Goal: Information Seeking & Learning: Learn about a topic

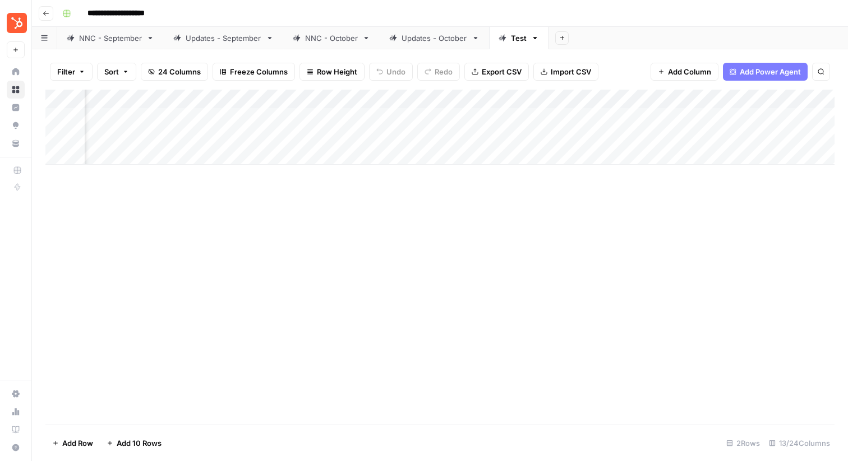
scroll to position [0, 385]
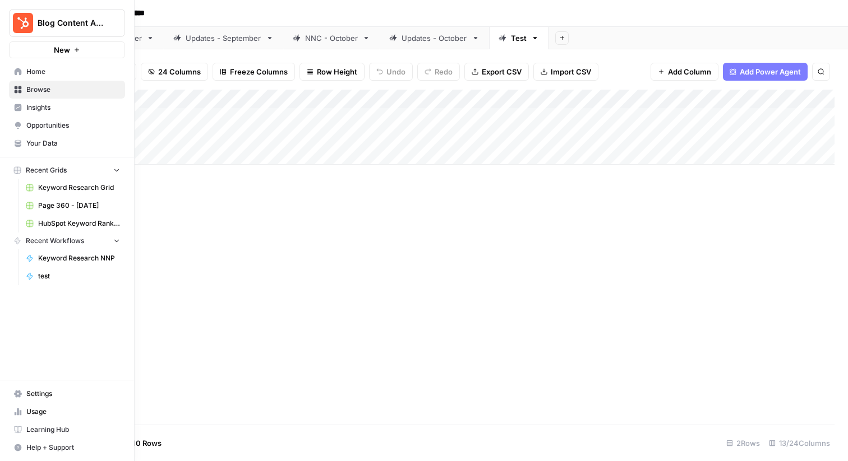
click at [41, 107] on span "Insights" at bounding box center [73, 108] width 94 height 10
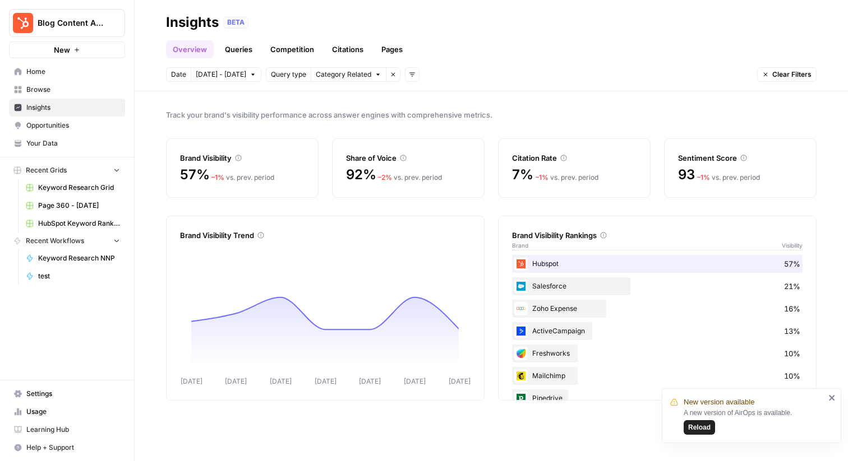
click at [395, 52] on link "Pages" at bounding box center [391, 49] width 35 height 18
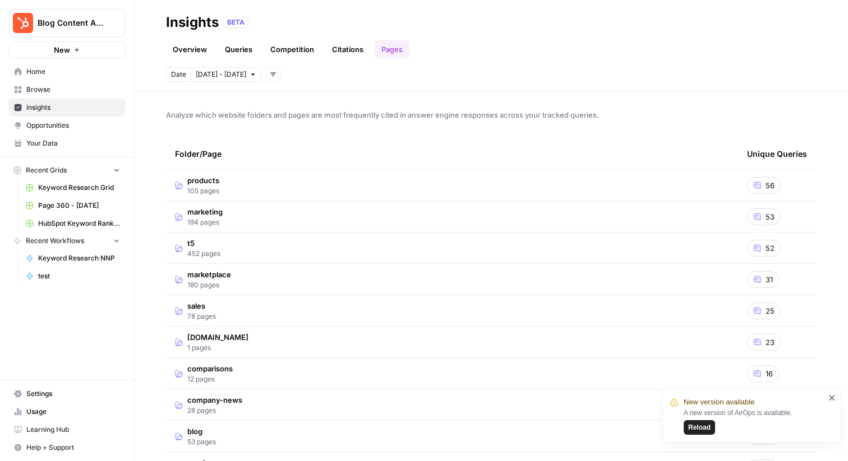
click at [340, 53] on link "Citations" at bounding box center [347, 49] width 45 height 18
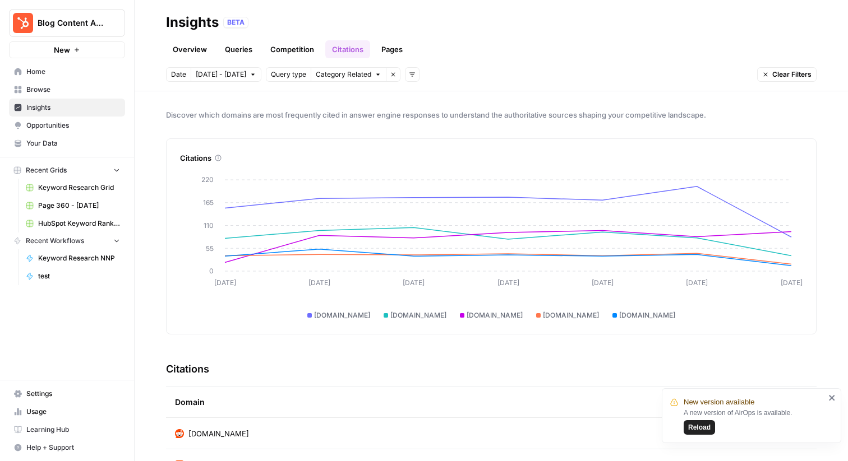
click at [332, 76] on span "Category Related" at bounding box center [343, 75] width 55 height 10
click at [282, 76] on span "Query type" at bounding box center [288, 75] width 35 height 10
click at [409, 75] on button "Add filters" at bounding box center [412, 74] width 15 height 15
click at [415, 118] on span "Platform" at bounding box center [421, 114] width 29 height 11
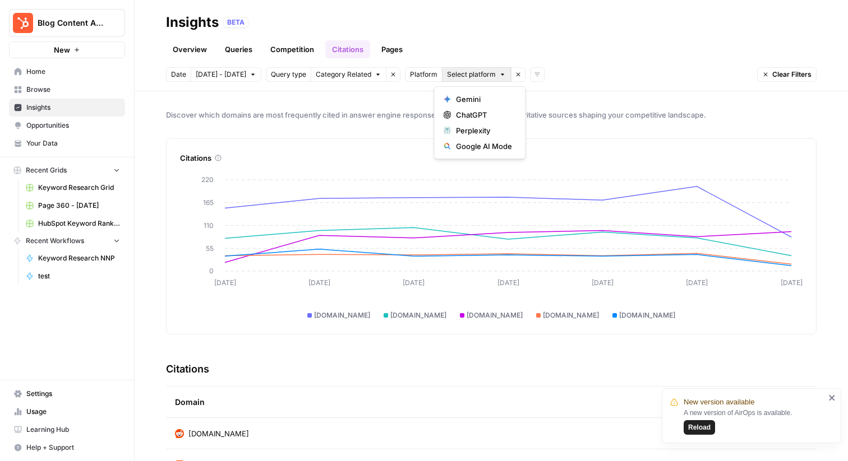
click at [453, 74] on span "Select platform" at bounding box center [471, 75] width 49 height 10
click at [372, 96] on div "Discover which domains are most frequently cited in answer engine responses to …" at bounding box center [491, 276] width 713 height 370
click at [276, 50] on link "Competition" at bounding box center [291, 49] width 57 height 18
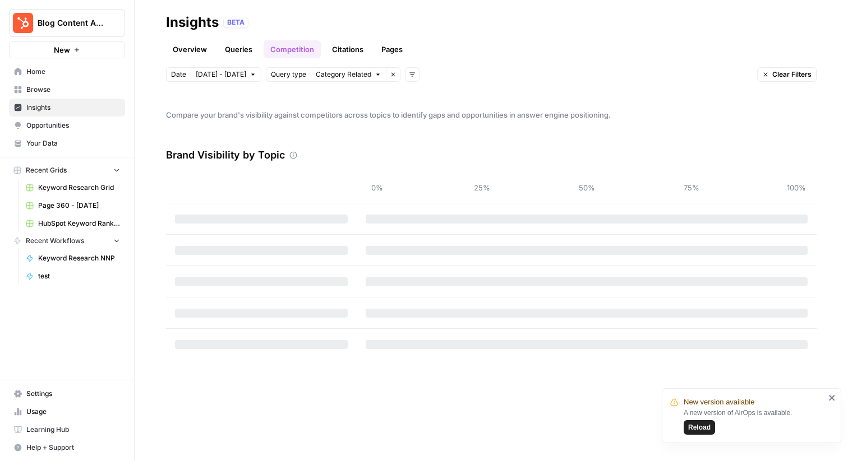
click at [237, 55] on link "Queries" at bounding box center [238, 49] width 41 height 18
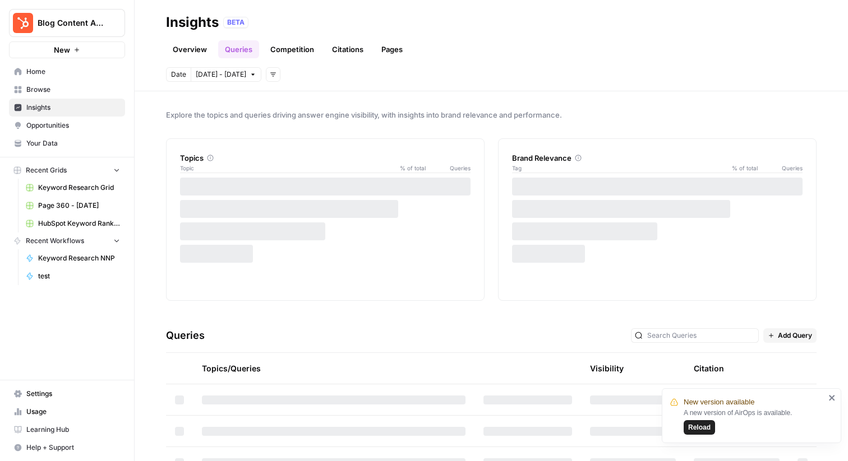
scroll to position [224, 0]
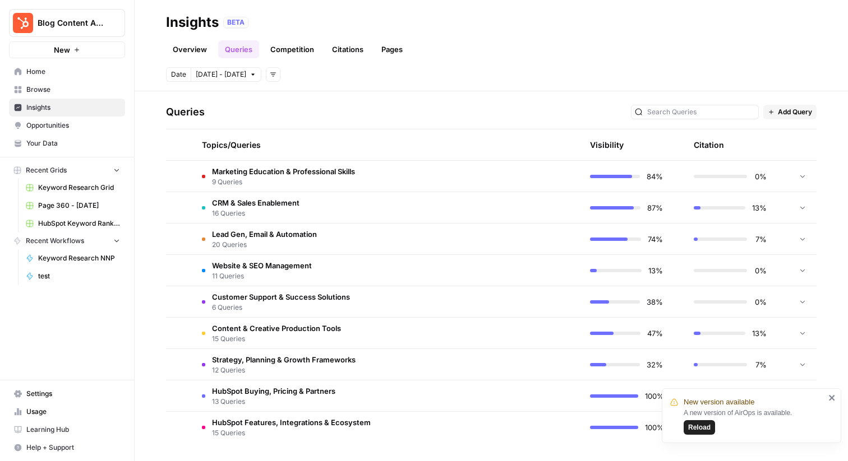
click at [302, 177] on span "9 Queries" at bounding box center [283, 182] width 143 height 10
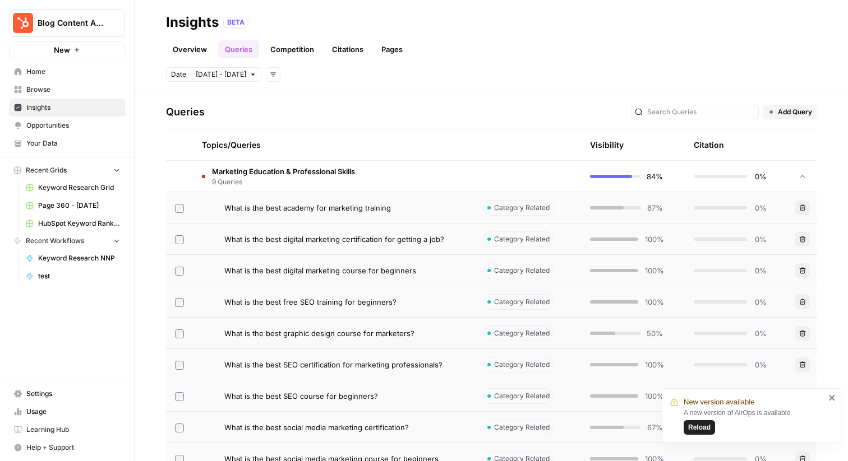
click at [302, 178] on span "9 Queries" at bounding box center [283, 182] width 143 height 10
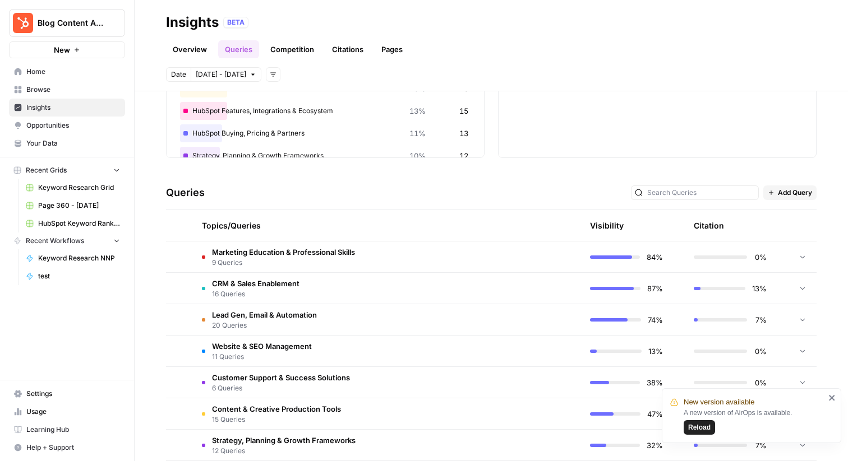
scroll to position [0, 0]
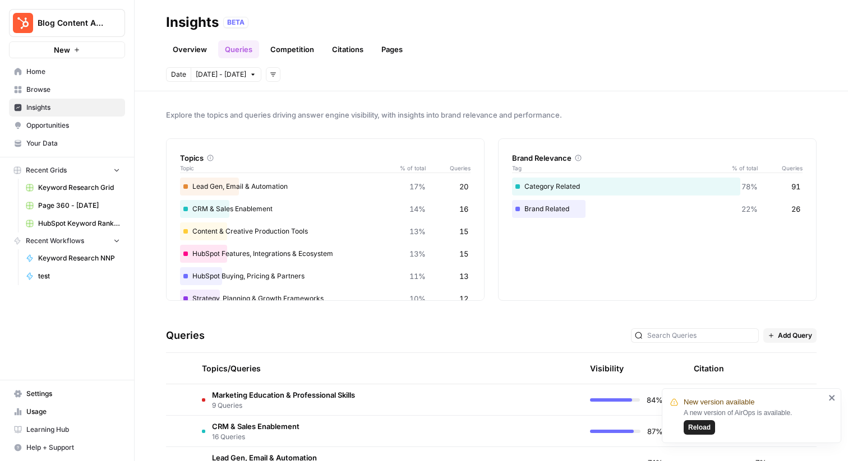
click at [383, 52] on link "Pages" at bounding box center [391, 49] width 35 height 18
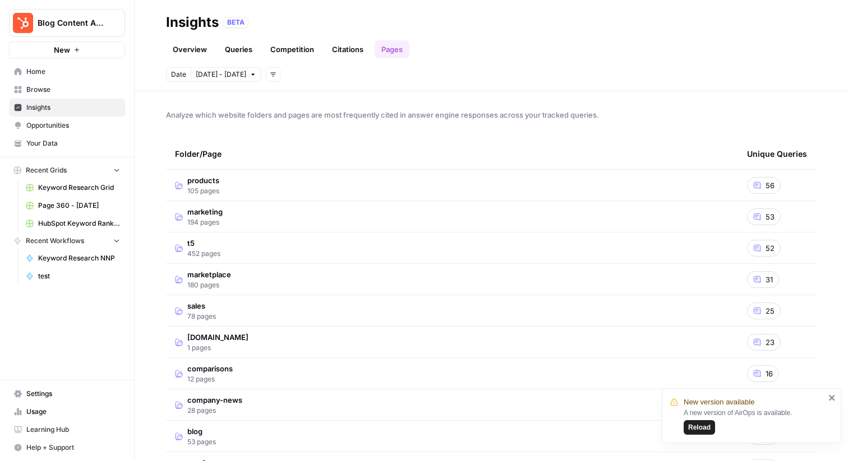
click at [830, 399] on icon "close" at bounding box center [832, 398] width 6 height 6
click at [342, 47] on link "Citations" at bounding box center [347, 49] width 45 height 18
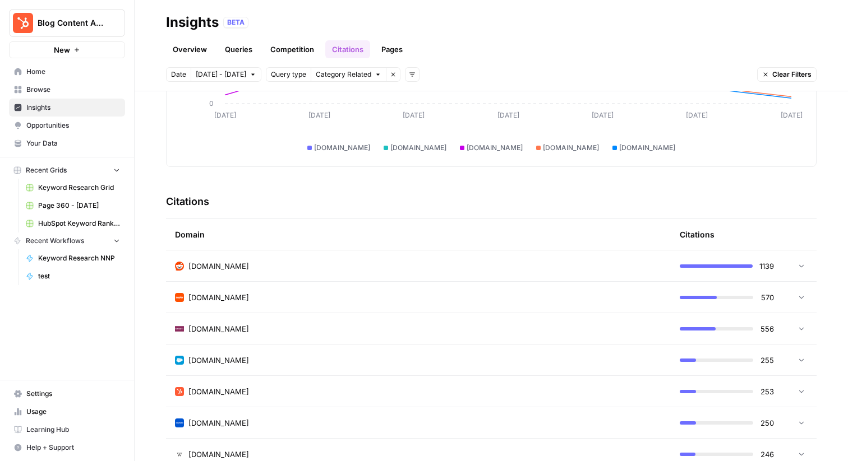
scroll to position [177, 0]
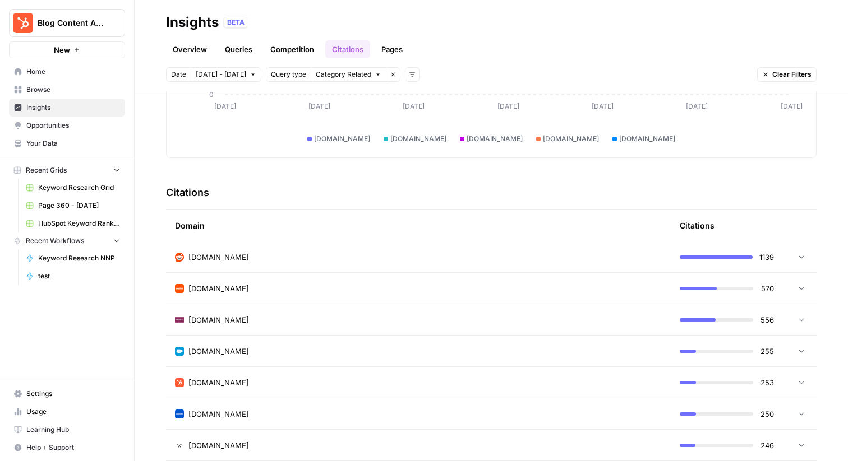
click at [345, 252] on div "[DOMAIN_NAME]" at bounding box center [418, 257] width 487 height 11
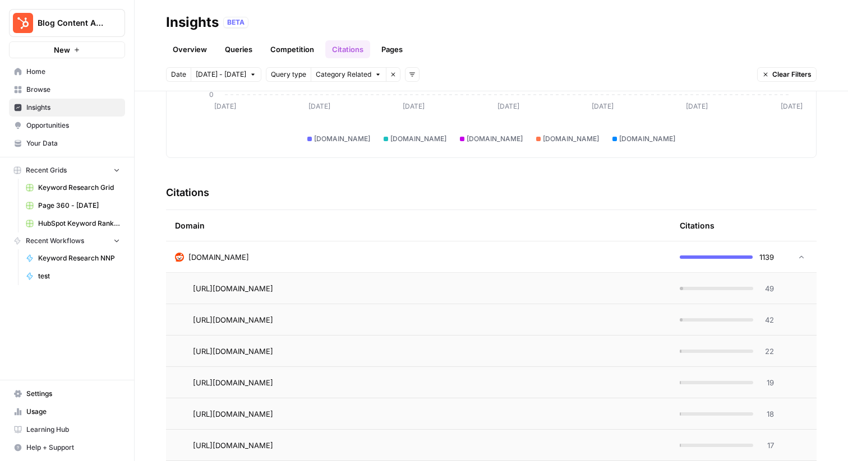
click at [345, 252] on div "[DOMAIN_NAME]" at bounding box center [418, 257] width 487 height 11
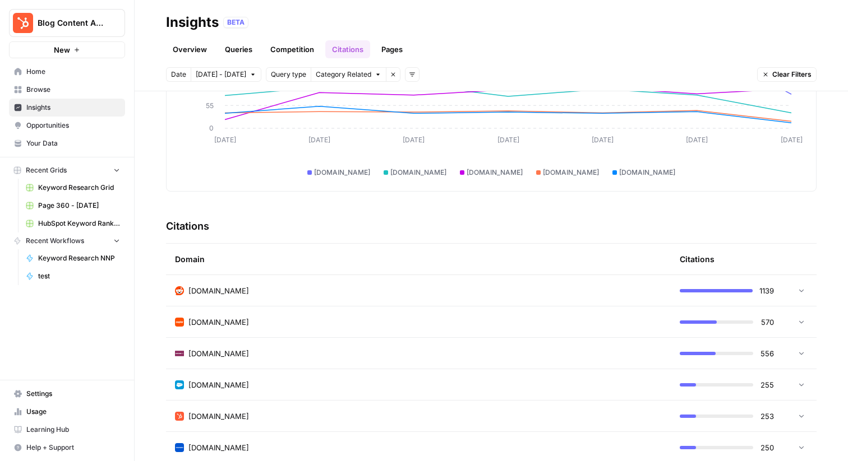
scroll to position [210, 0]
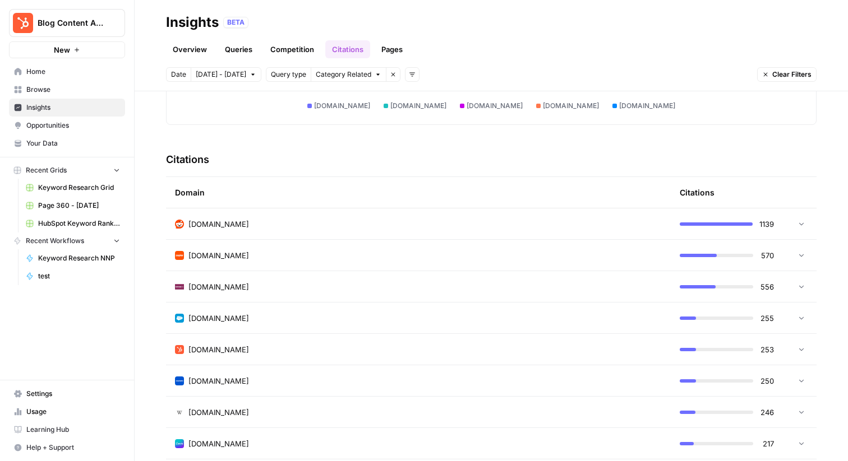
click at [344, 245] on td "[DOMAIN_NAME]" at bounding box center [418, 255] width 505 height 31
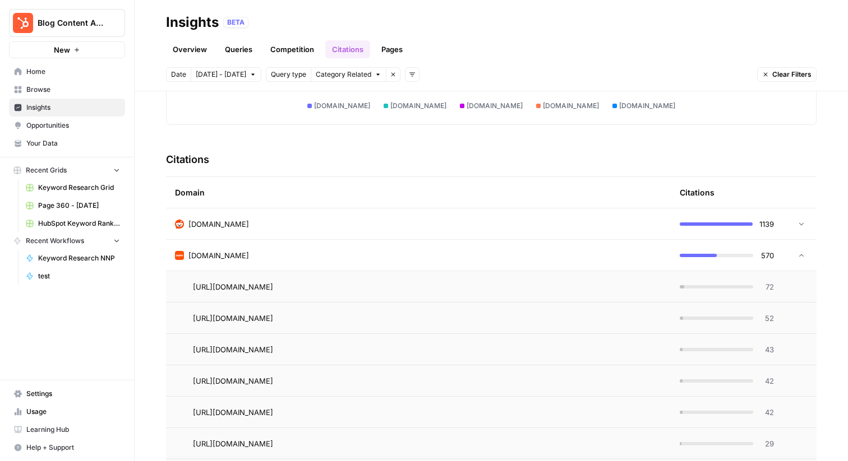
click at [346, 246] on td "[DOMAIN_NAME]" at bounding box center [418, 255] width 505 height 31
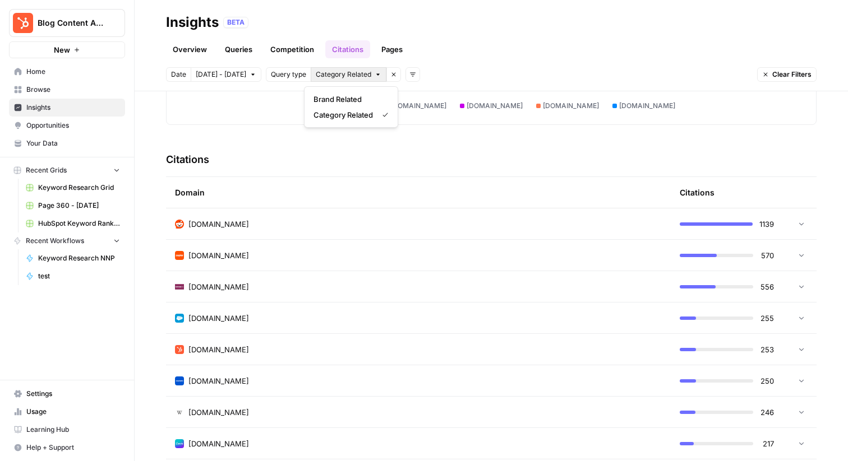
click at [333, 76] on span "Category Related" at bounding box center [343, 75] width 55 height 10
click at [316, 75] on span "Category Related" at bounding box center [343, 75] width 55 height 10
click at [289, 73] on span "Query type" at bounding box center [288, 75] width 35 height 10
click at [395, 73] on div "Date [DATE] - [DATE] Query type Category Related Remove filter Add filters" at bounding box center [292, 74] width 253 height 15
click at [409, 73] on icon "button" at bounding box center [412, 74] width 7 height 7
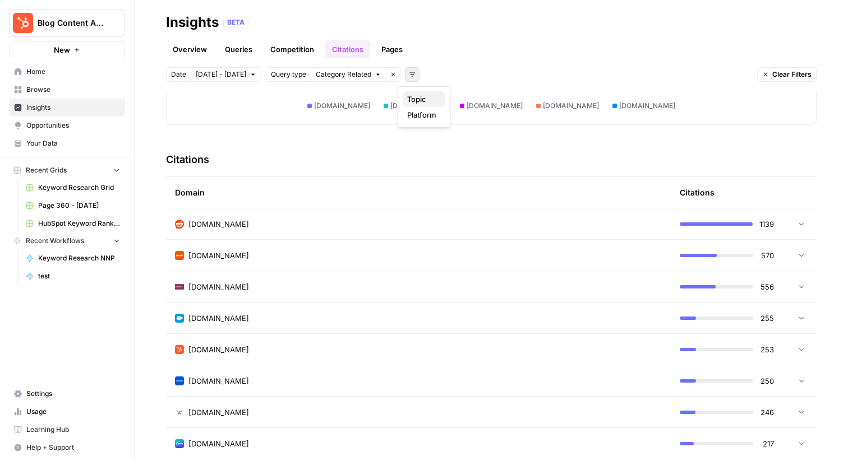
click at [411, 106] on button "Topic" at bounding box center [423, 99] width 43 height 16
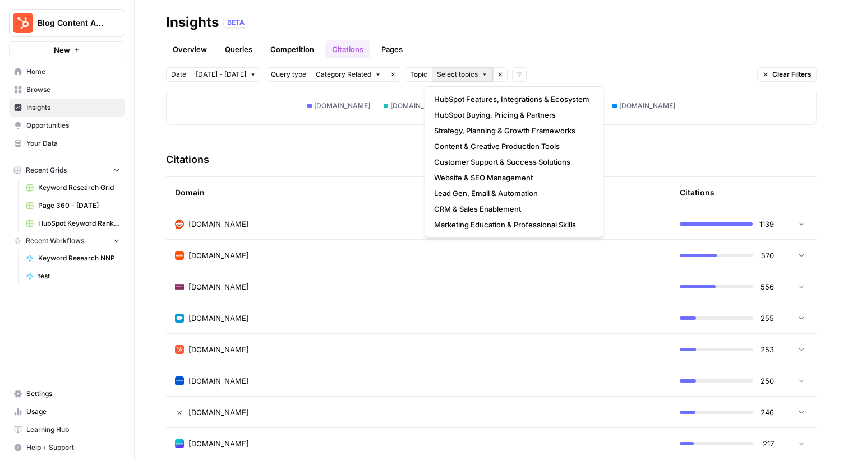
click at [449, 70] on span "Select topics" at bounding box center [457, 75] width 41 height 10
click at [451, 114] on span "HubSpot Buying, Pricing & Partners" at bounding box center [511, 114] width 155 height 11
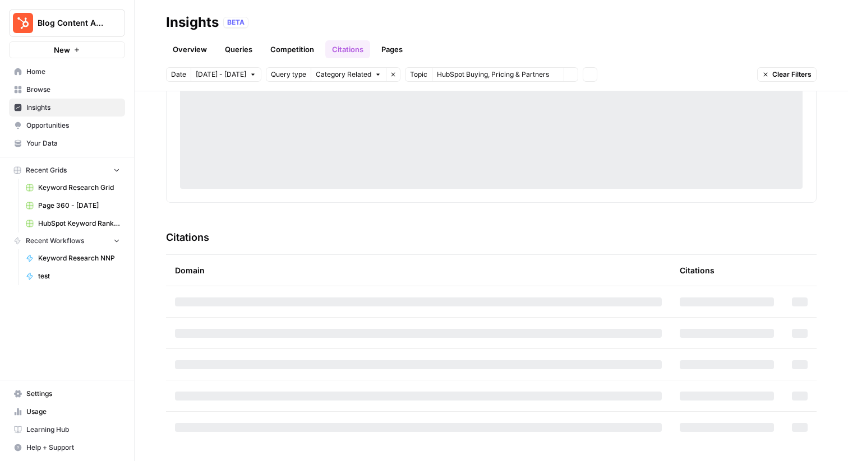
scroll to position [210, 0]
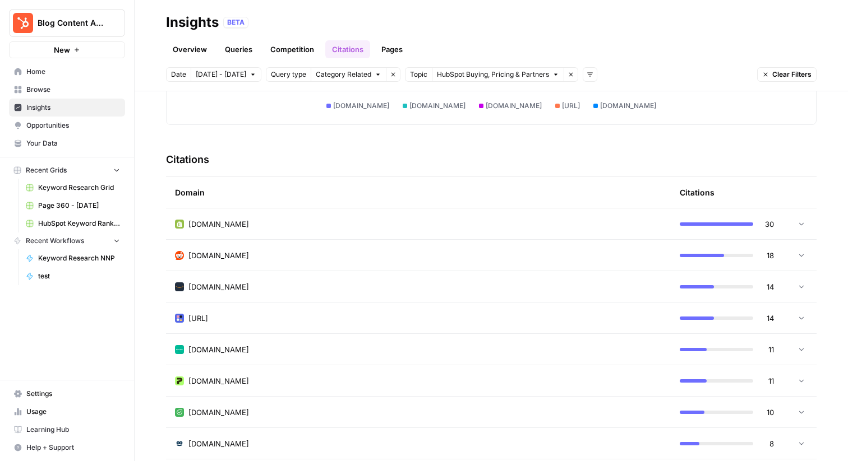
click at [593, 73] on div "Date [DATE] - [DATE] Query type Category Related Remove filter Topic HubSpot Bu…" at bounding box center [491, 74] width 650 height 15
click at [587, 73] on icon "button" at bounding box center [590, 75] width 6 height 4
click at [593, 99] on span "Platform" at bounding box center [599, 99] width 29 height 11
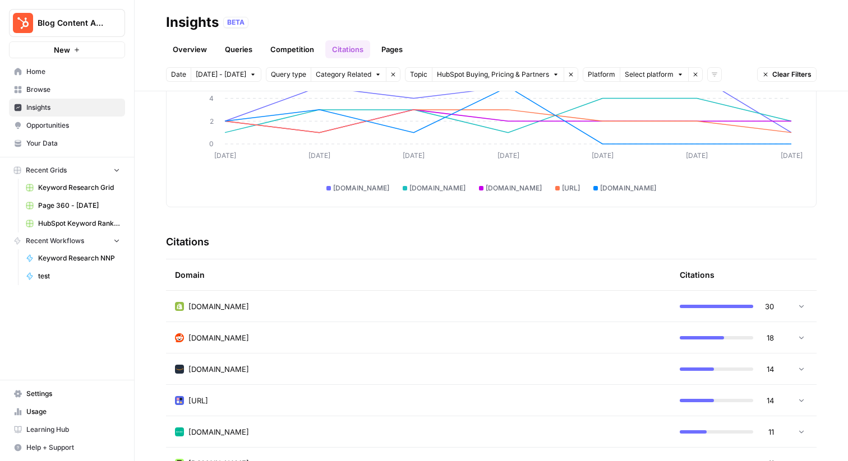
scroll to position [265, 0]
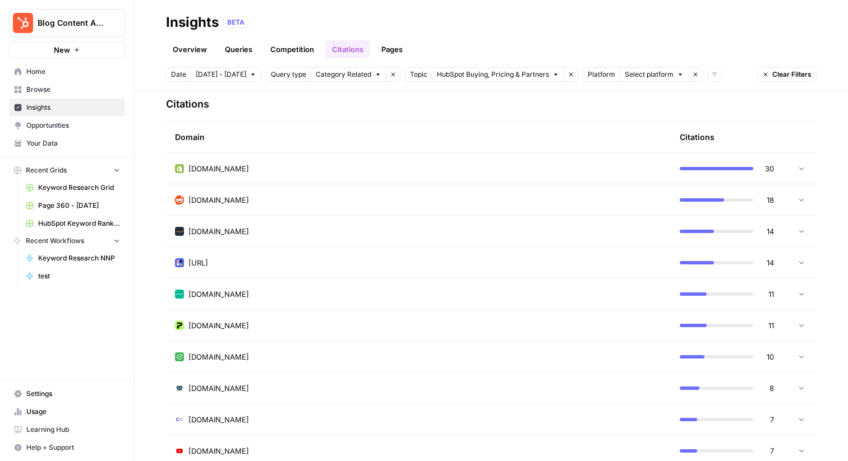
click at [343, 290] on div "[DOMAIN_NAME]" at bounding box center [418, 294] width 487 height 11
click at [344, 290] on div "[DOMAIN_NAME]" at bounding box center [418, 294] width 487 height 11
click at [357, 261] on div "[URL]" at bounding box center [418, 262] width 487 height 11
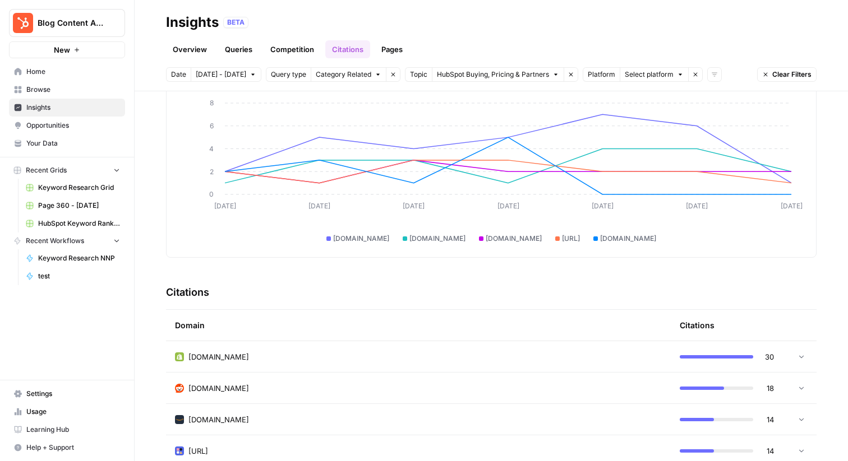
scroll to position [0, 0]
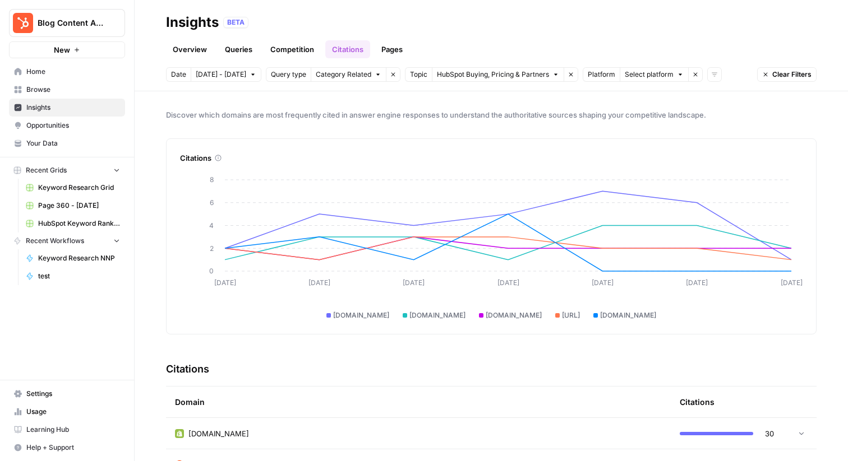
click at [392, 45] on link "Pages" at bounding box center [391, 49] width 35 height 18
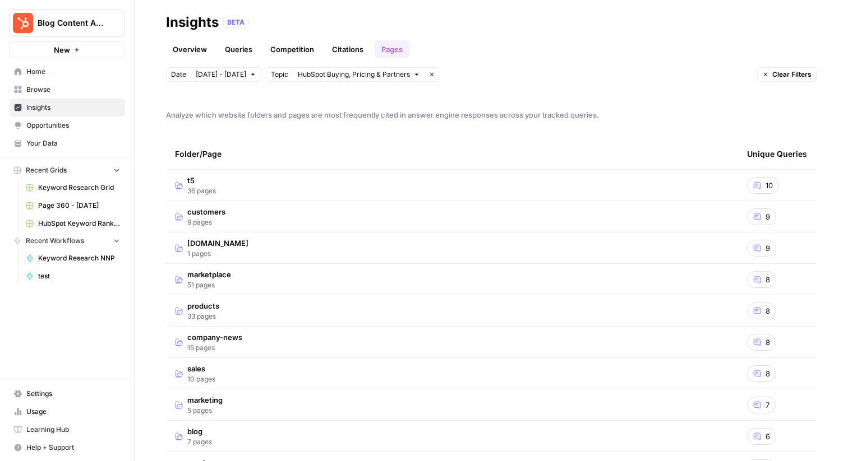
click at [284, 49] on link "Competition" at bounding box center [291, 49] width 57 height 18
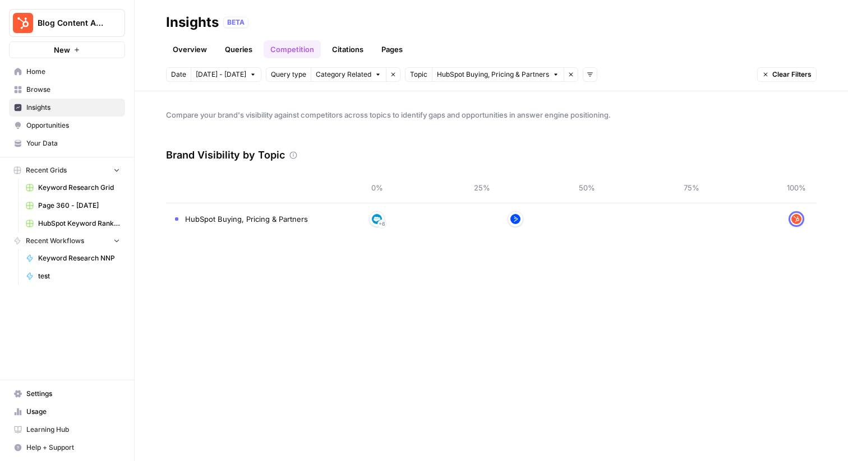
click at [240, 49] on link "Queries" at bounding box center [238, 49] width 41 height 18
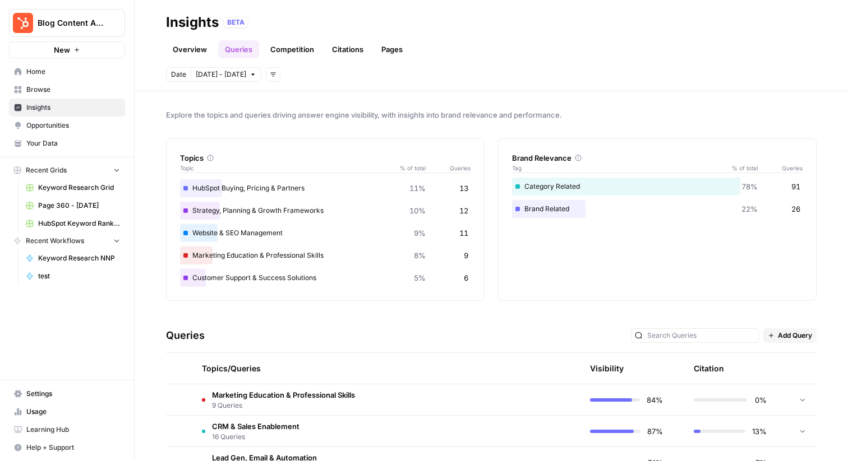
click at [78, 104] on span "Insights" at bounding box center [73, 108] width 94 height 10
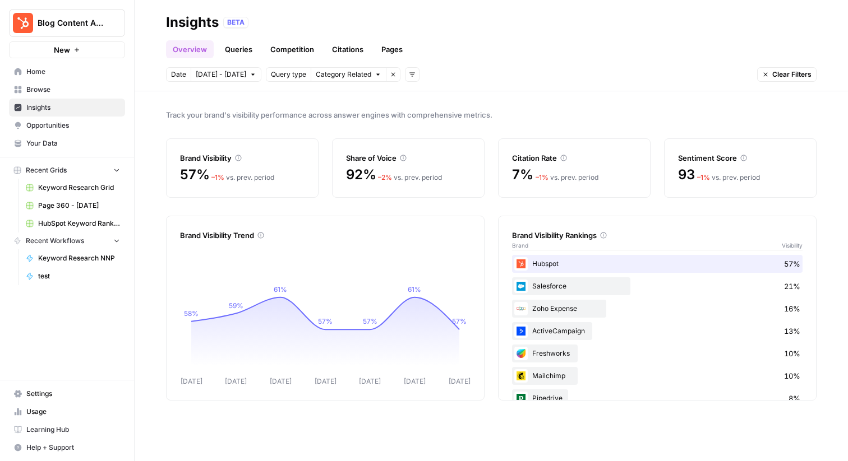
click at [251, 50] on link "Queries" at bounding box center [238, 49] width 41 height 18
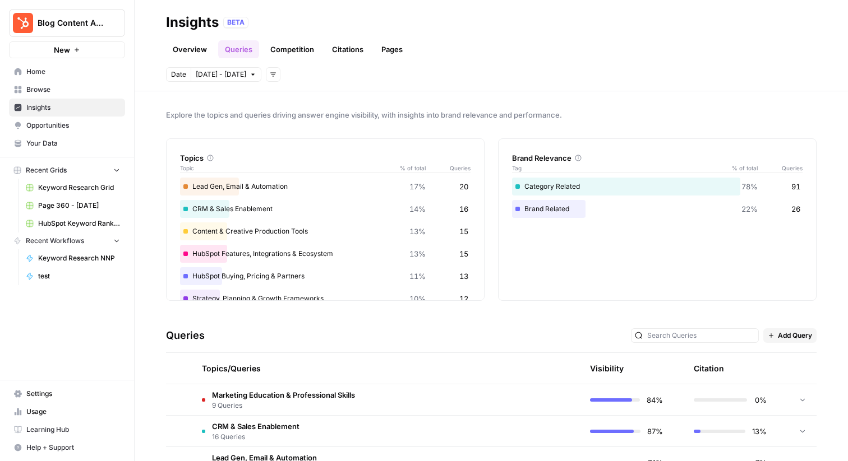
click at [281, 408] on span "9 Queries" at bounding box center [283, 406] width 143 height 10
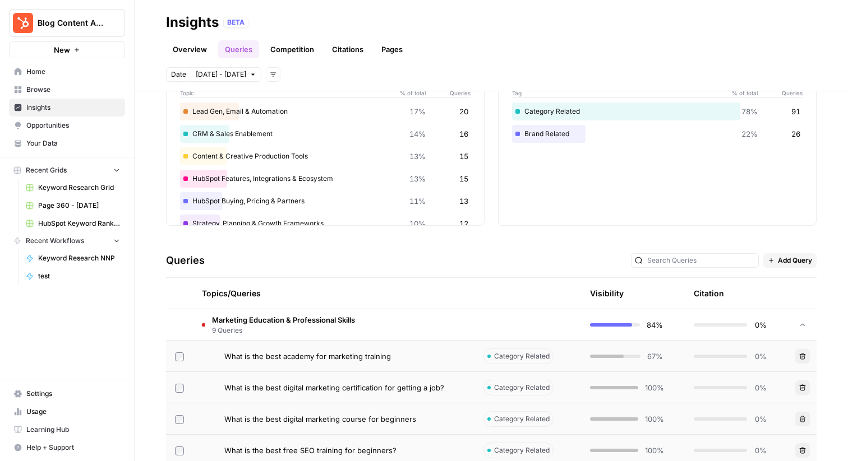
scroll to position [119, 0]
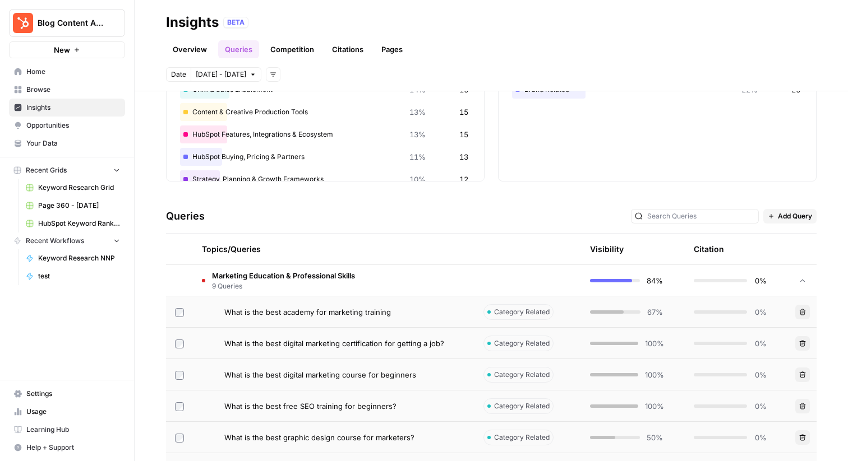
click at [299, 316] on span "What is the best academy for marketing training" at bounding box center [307, 312] width 166 height 11
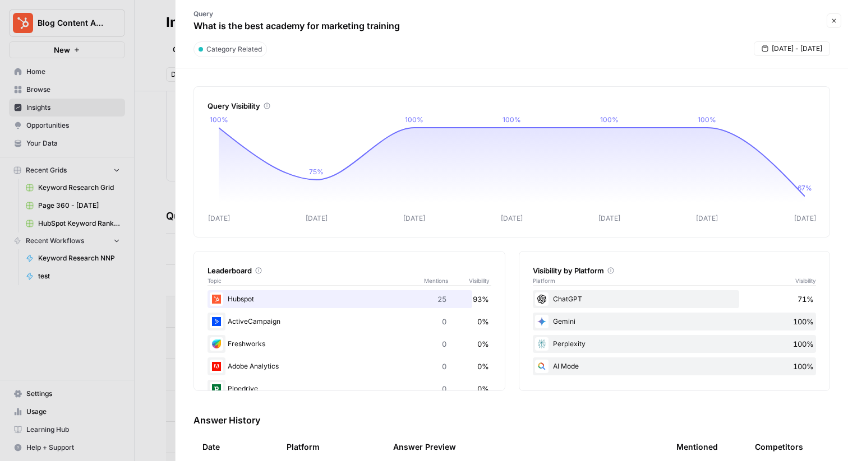
click at [155, 73] on div at bounding box center [424, 230] width 848 height 461
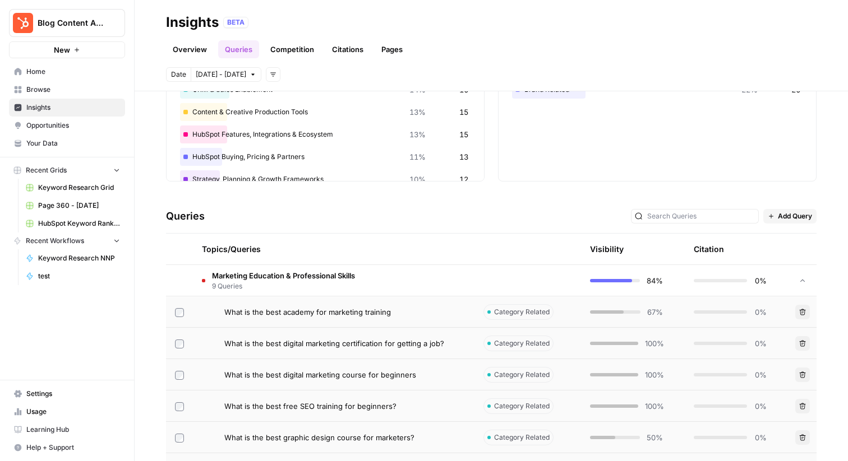
click at [72, 74] on span "Home" at bounding box center [73, 72] width 94 height 10
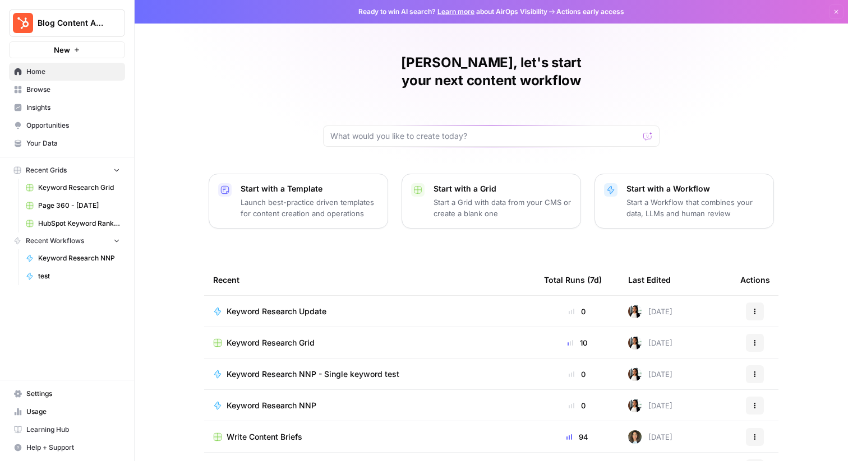
click at [63, 112] on span "Insights" at bounding box center [73, 108] width 94 height 10
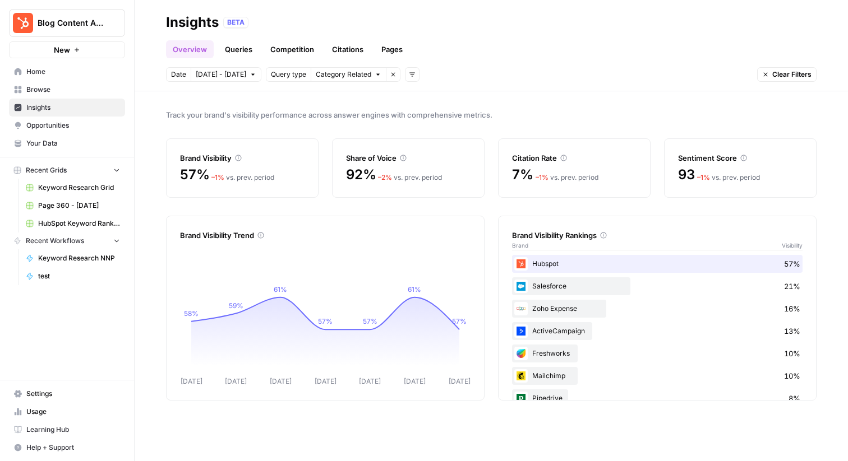
click at [219, 44] on link "Queries" at bounding box center [238, 49] width 41 height 18
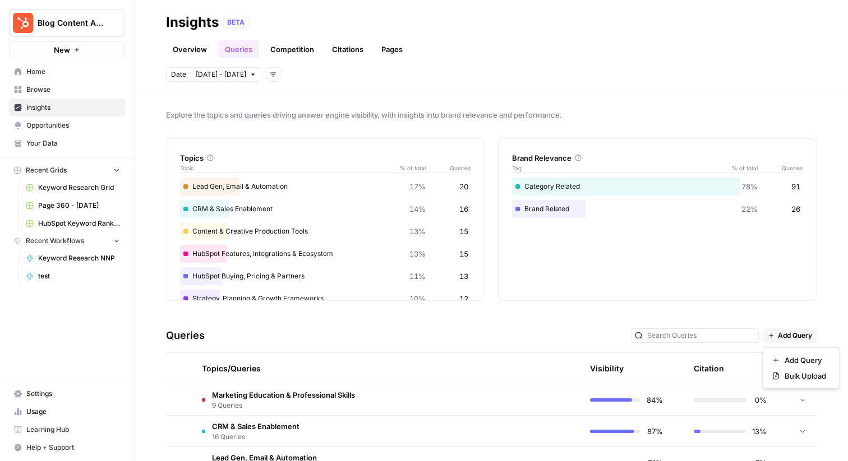
click at [784, 341] on button "Add Query" at bounding box center [789, 335] width 53 height 15
click at [784, 360] on span "Add Query" at bounding box center [804, 360] width 41 height 11
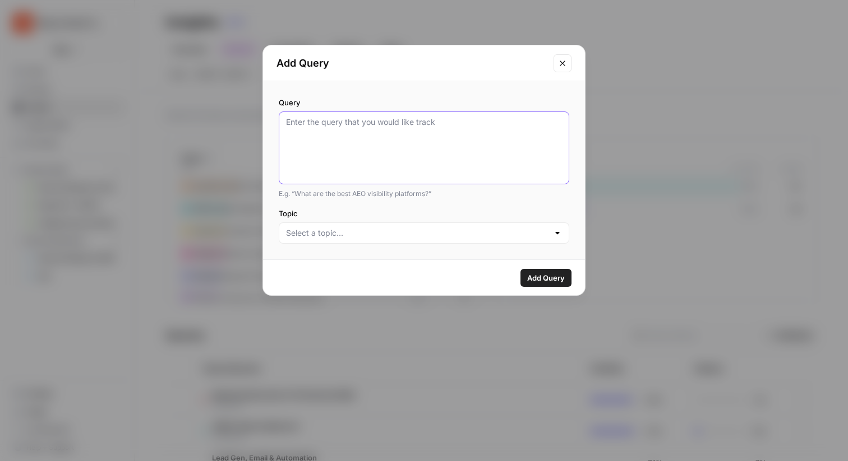
click at [446, 147] on textarea "Query" at bounding box center [424, 148] width 276 height 63
click at [435, 248] on div "Query E.g. “What are the best AEO visibility platforms?” Topic" at bounding box center [424, 170] width 322 height 178
click at [436, 243] on div at bounding box center [424, 233] width 290 height 21
